Goal: Information Seeking & Learning: Learn about a topic

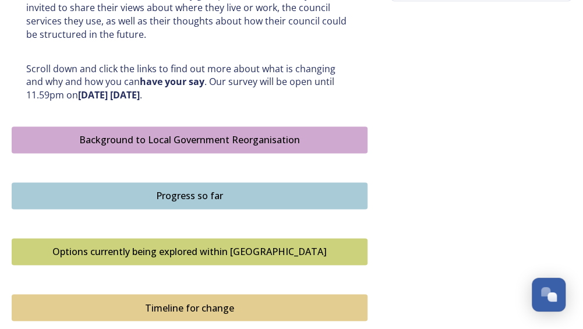
scroll to position [865, 0]
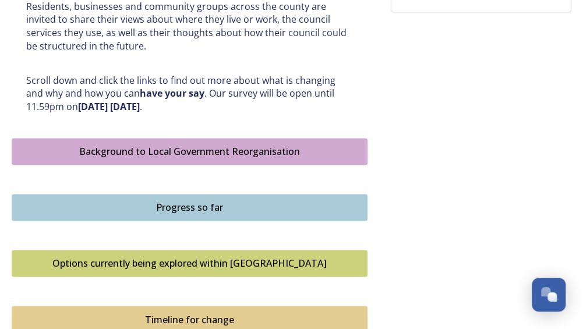
scroll to position [576, 0]
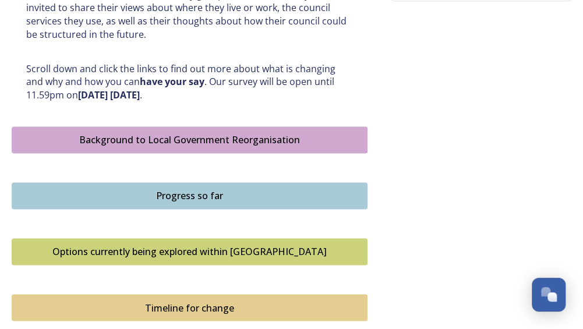
click at [228, 246] on div "Options currently being explored within [GEOGRAPHIC_DATA]" at bounding box center [189, 252] width 343 height 14
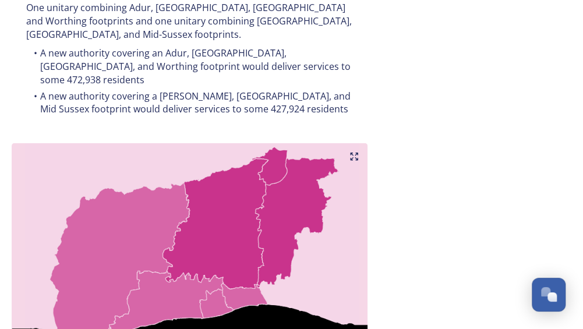
scroll to position [1242, 0]
